Goal: Find contact information: Find contact information

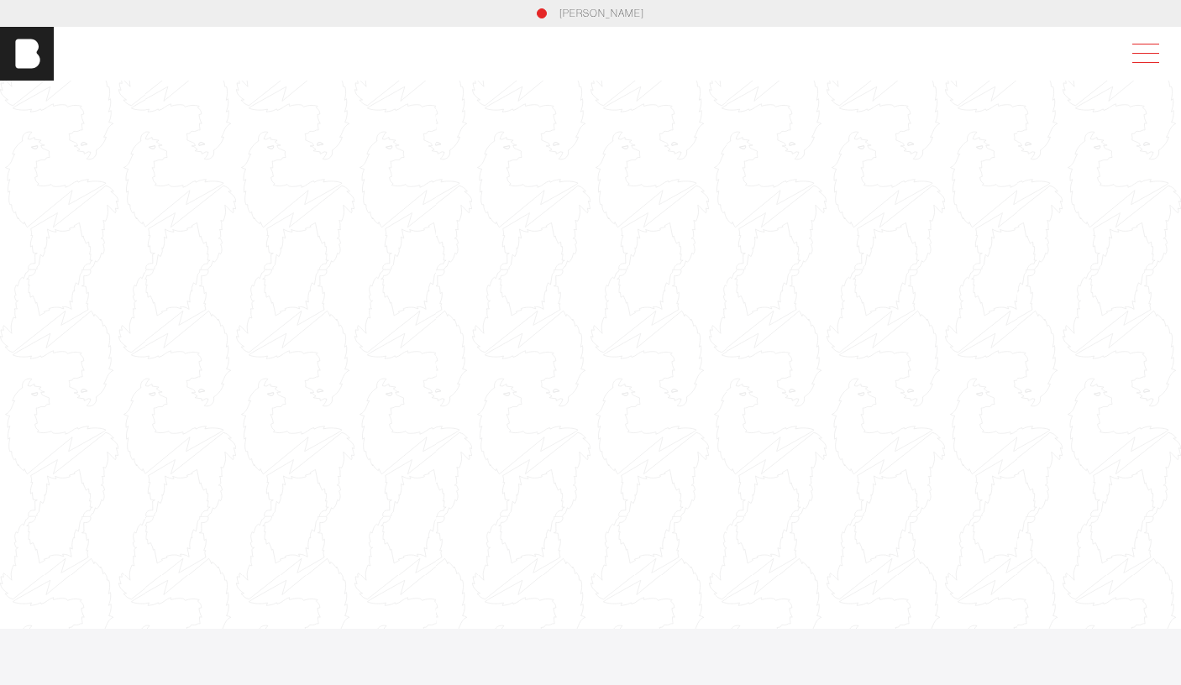
click at [1145, 58] on span at bounding box center [1142, 54] width 39 height 30
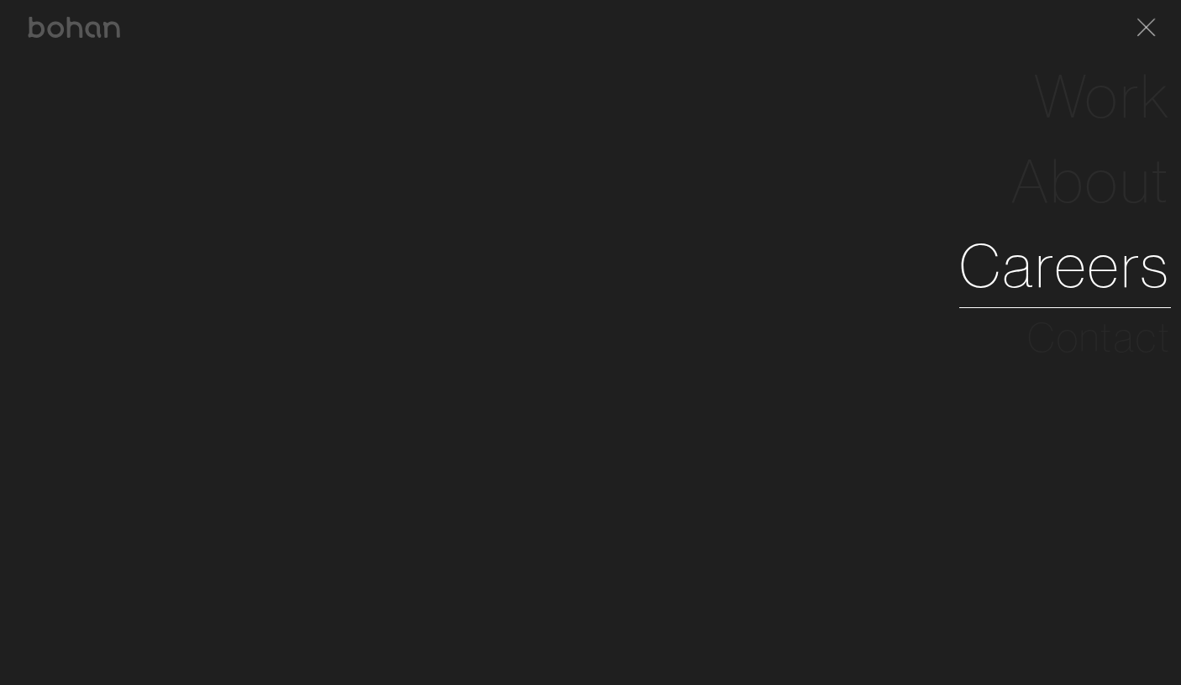
click at [1088, 284] on link "Careers" at bounding box center [1065, 265] width 212 height 85
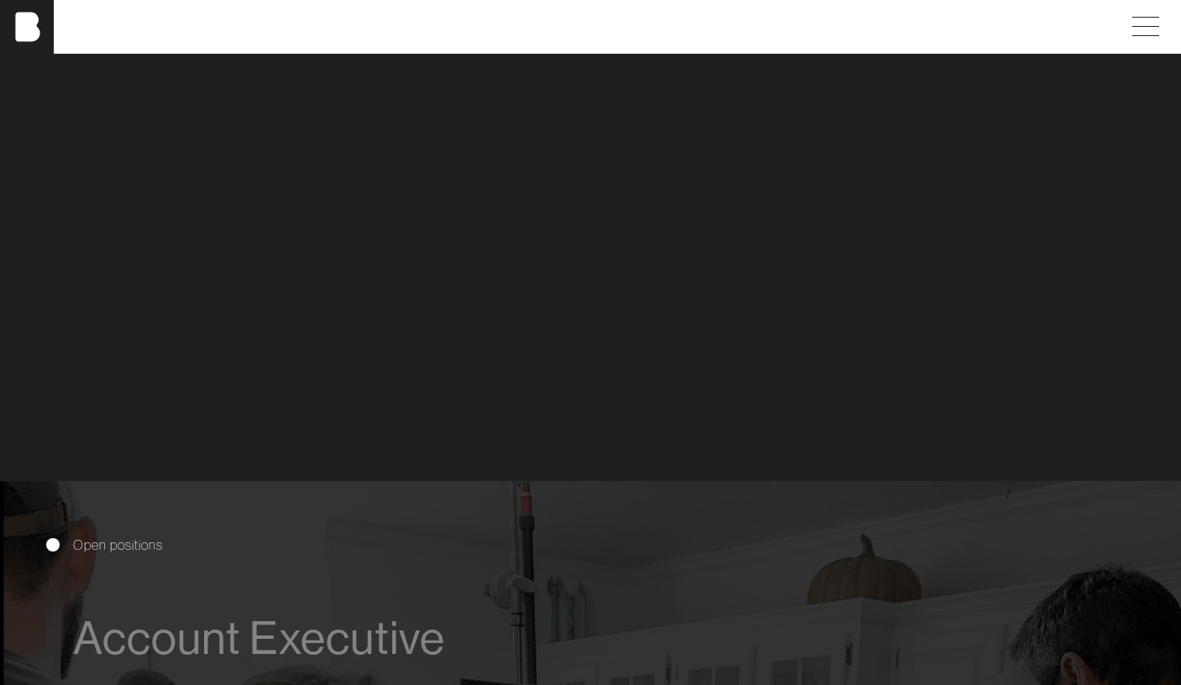
scroll to position [57, 0]
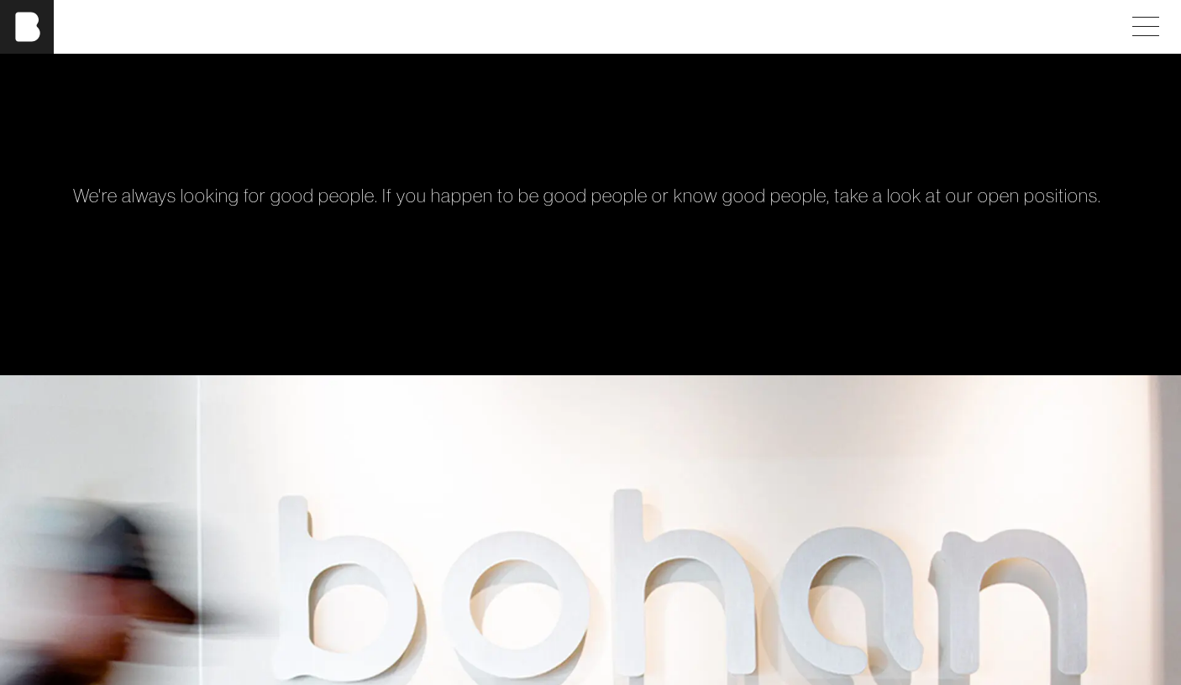
click at [1144, 48] on div "[PERSON_NAME]" at bounding box center [590, 27] width 1181 height 54
click at [1143, 39] on span at bounding box center [1142, 27] width 39 height 30
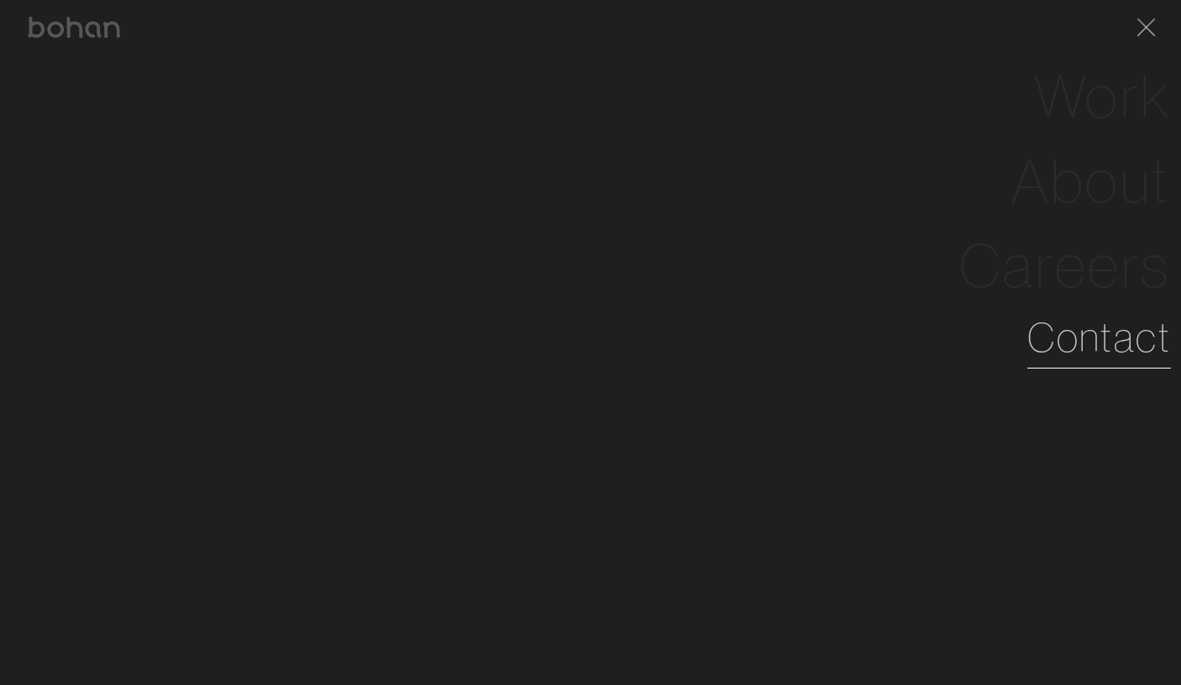
click at [1042, 347] on link "Contact" at bounding box center [1099, 337] width 144 height 60
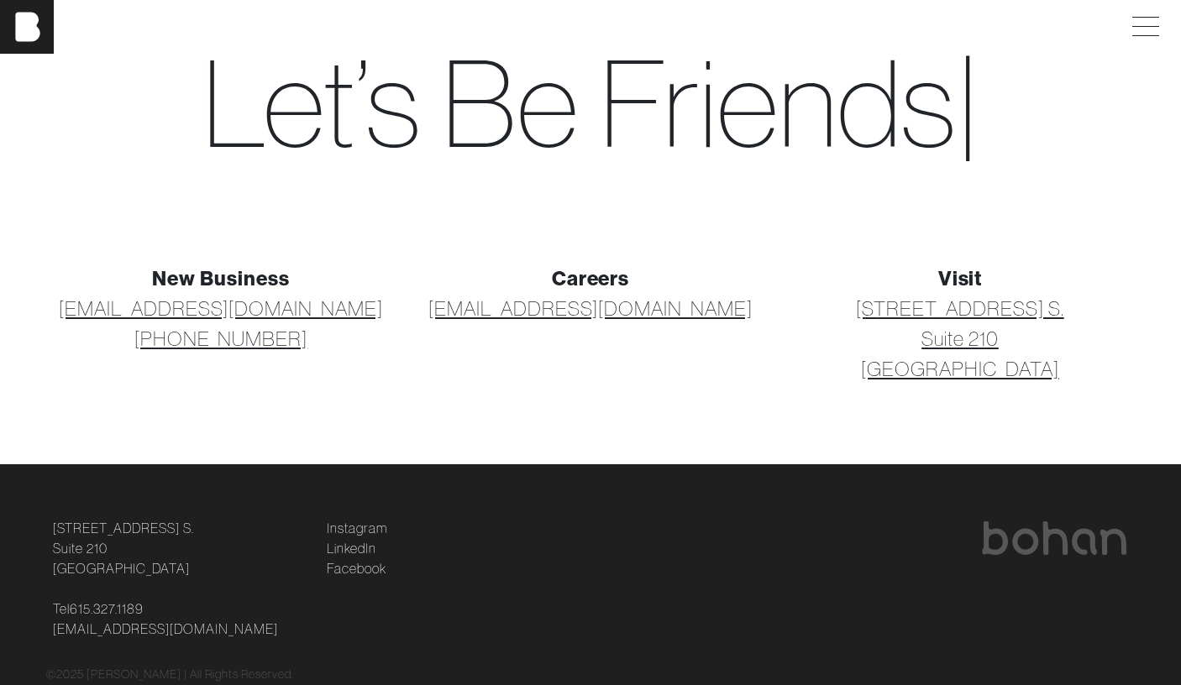
scroll to position [94, 0]
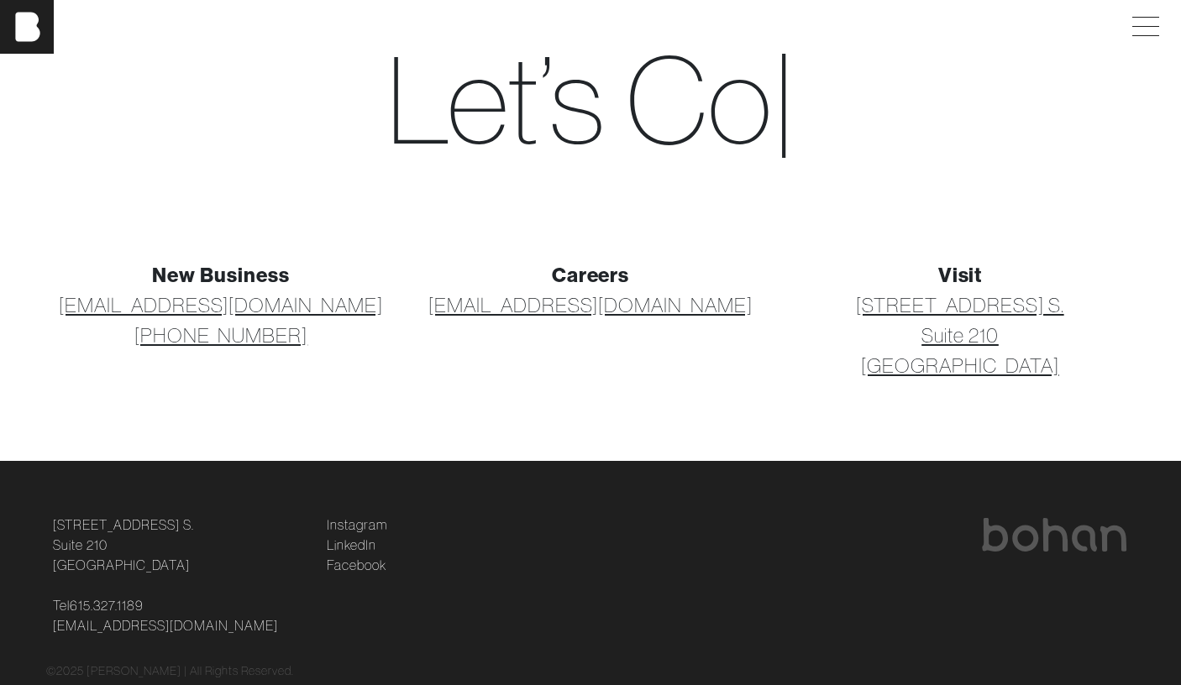
click at [976, 308] on link "[STREET_ADDRESS] [STREET_ADDRESS]" at bounding box center [959, 335] width 207 height 91
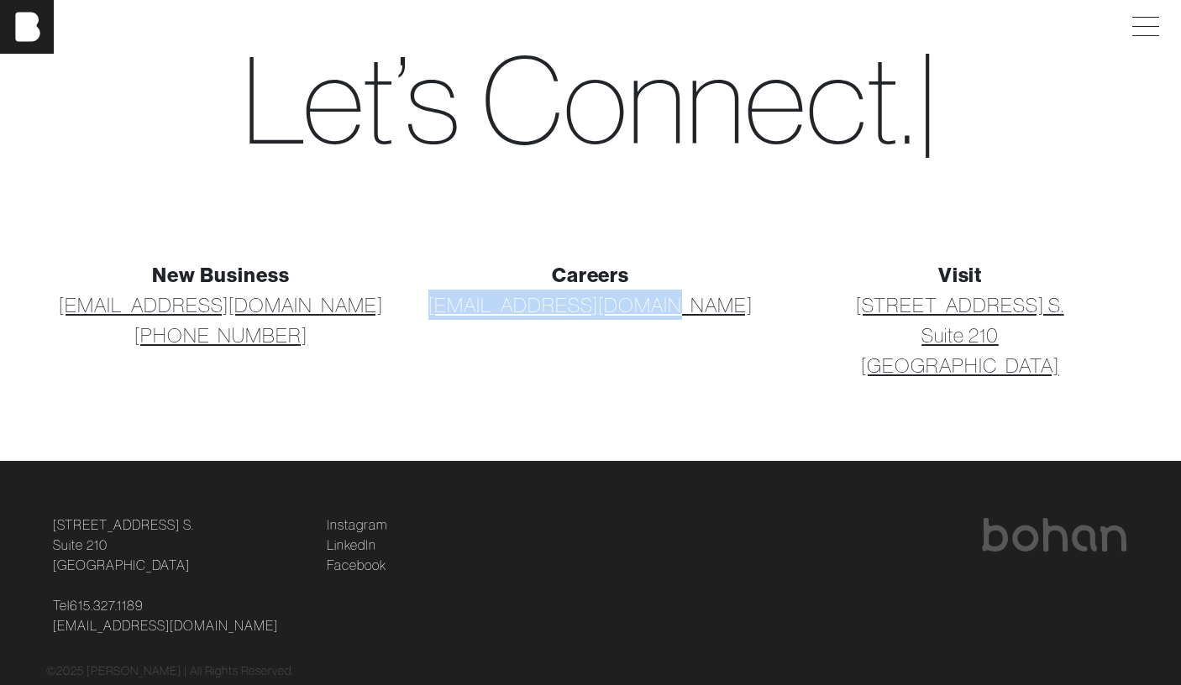
drag, startPoint x: 711, startPoint y: 303, endPoint x: 434, endPoint y: 303, distance: 277.1
click at [434, 303] on p "[EMAIL_ADDRESS][DOMAIN_NAME]" at bounding box center [590, 305] width 349 height 30
copy link "[EMAIL_ADDRESS][DOMAIN_NAME]"
